Goal: Transaction & Acquisition: Purchase product/service

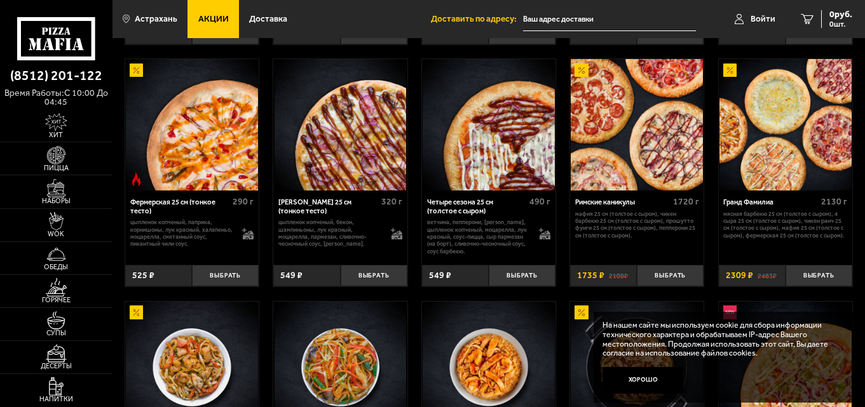
scroll to position [381, 0]
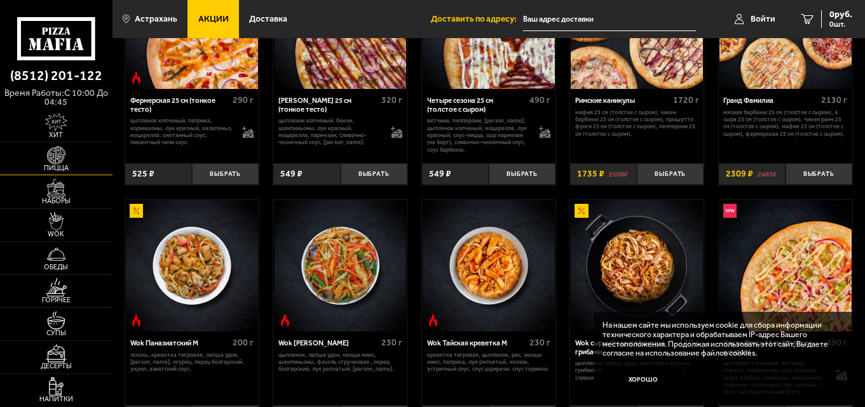
click at [59, 163] on img at bounding box center [56, 155] width 34 height 18
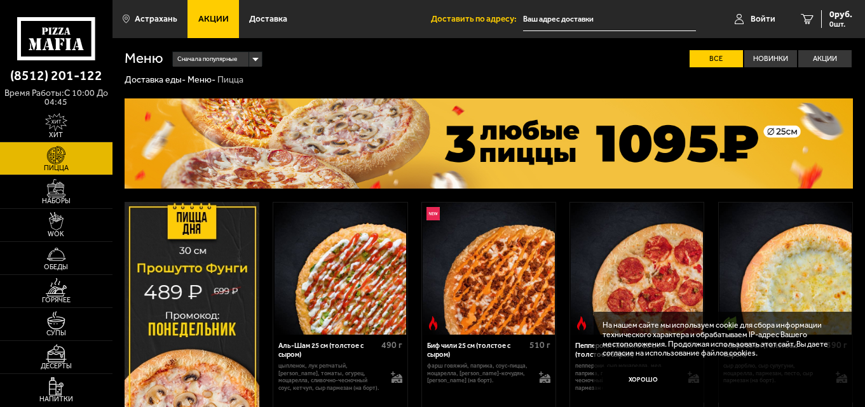
click at [67, 38] on icon at bounding box center [55, 38] width 77 height 43
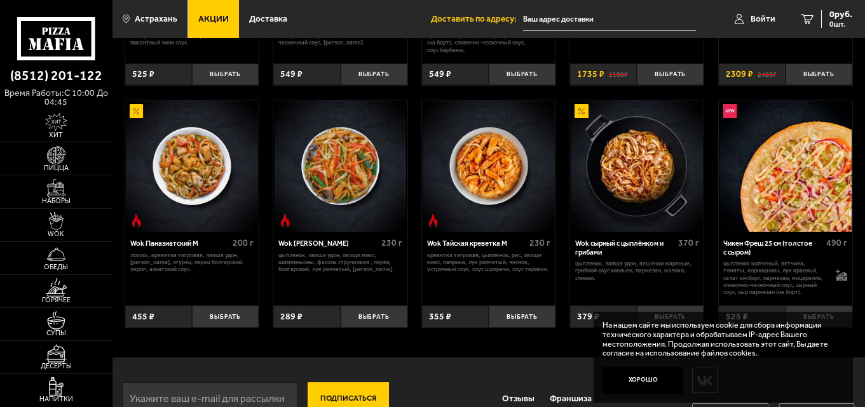
scroll to position [516, 0]
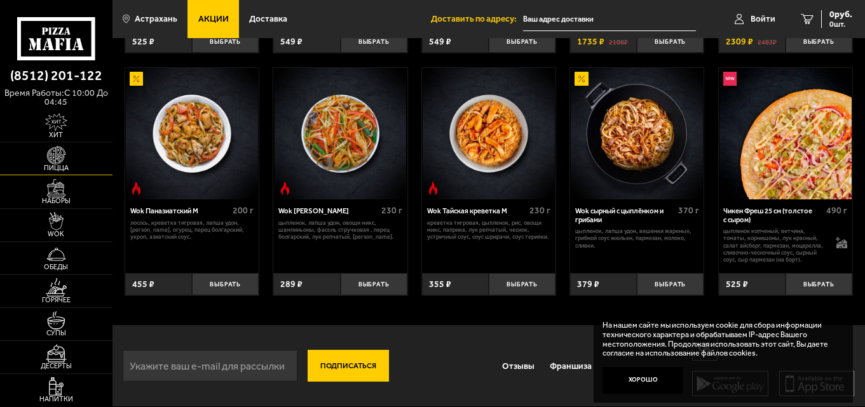
click at [58, 159] on img at bounding box center [56, 155] width 34 height 18
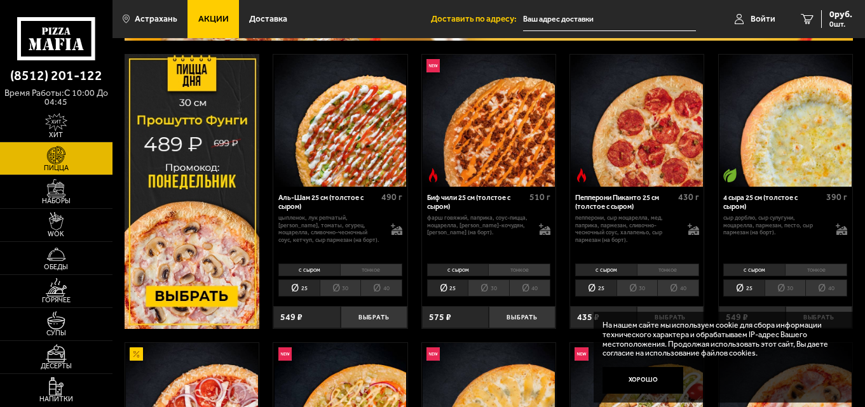
scroll to position [254, 0]
